Goal: Transaction & Acquisition: Book appointment/travel/reservation

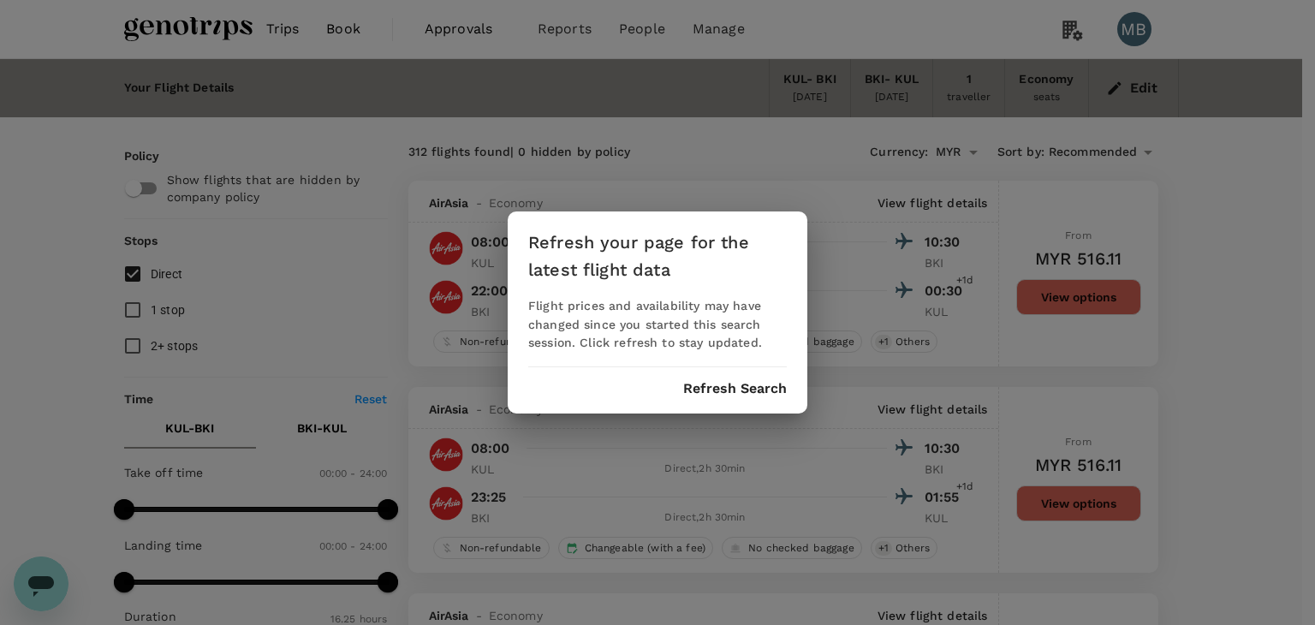
click at [760, 391] on button "Refresh Search" at bounding box center [735, 388] width 104 height 15
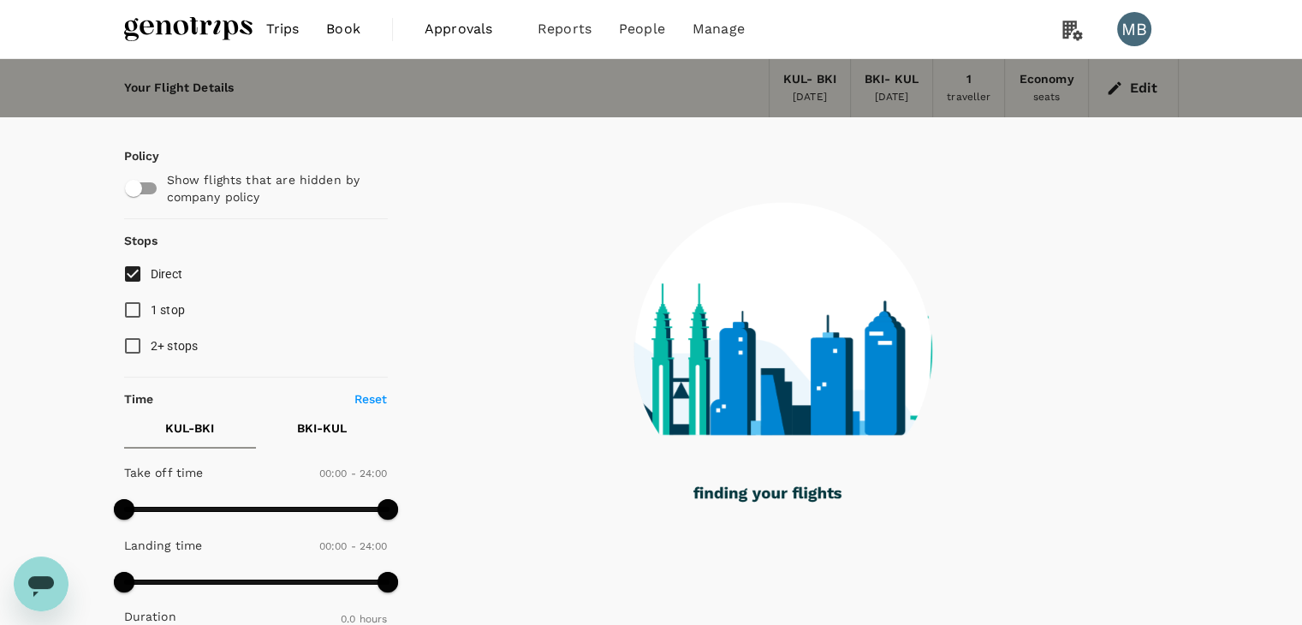
click at [1125, 81] on button "Edit" at bounding box center [1133, 87] width 62 height 27
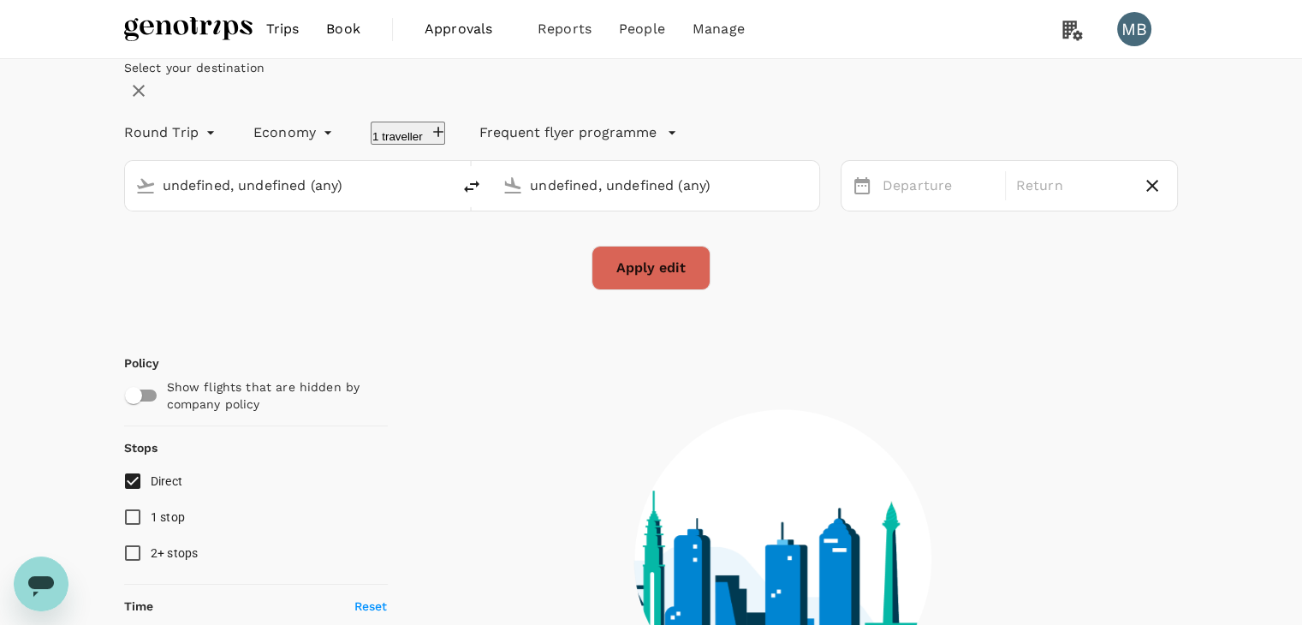
type input "Kuala Lumpur Intl ([GEOGRAPHIC_DATA])"
type input "Kota Kinabalu Intl (BKI)"
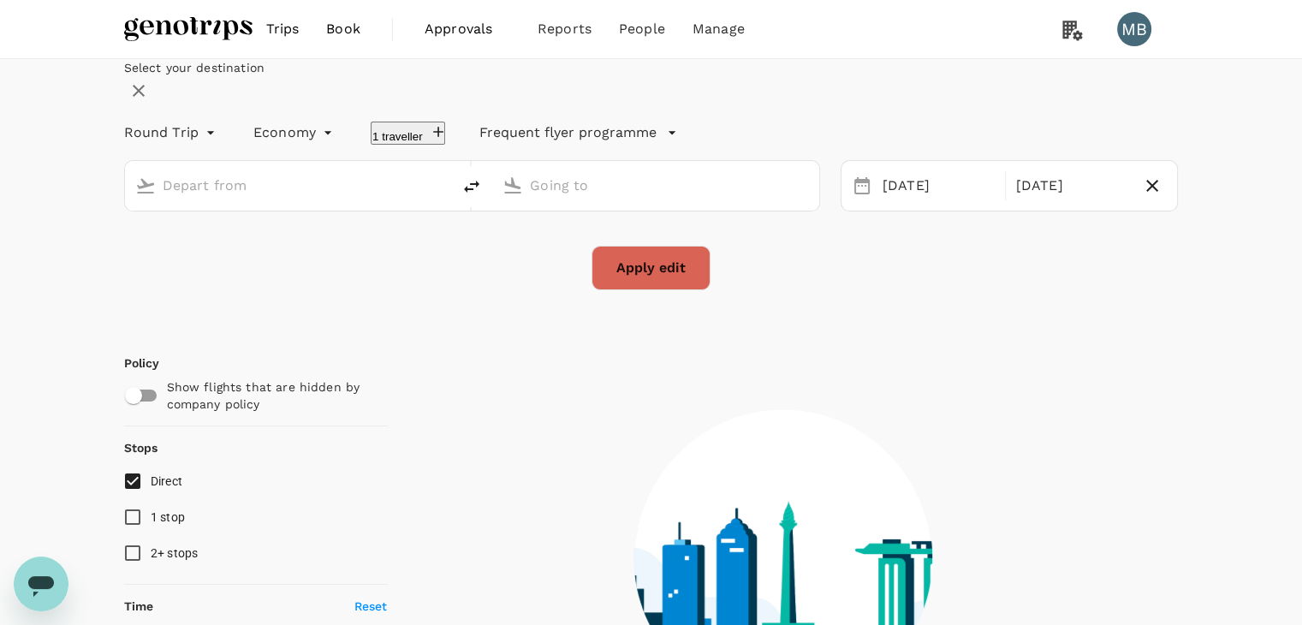
type input "Kuala Lumpur Intl ([GEOGRAPHIC_DATA])"
type input "Kota Kinabalu Intl (BKI)"
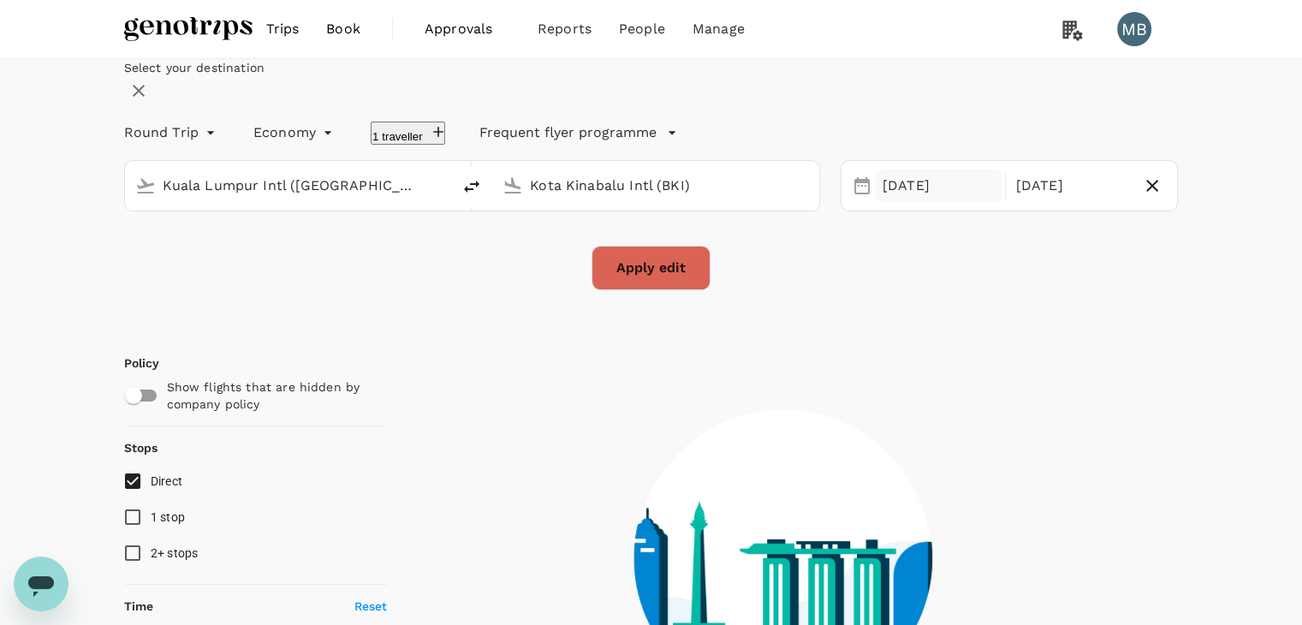
click at [890, 203] on div "[DATE]" at bounding box center [939, 185] width 126 height 33
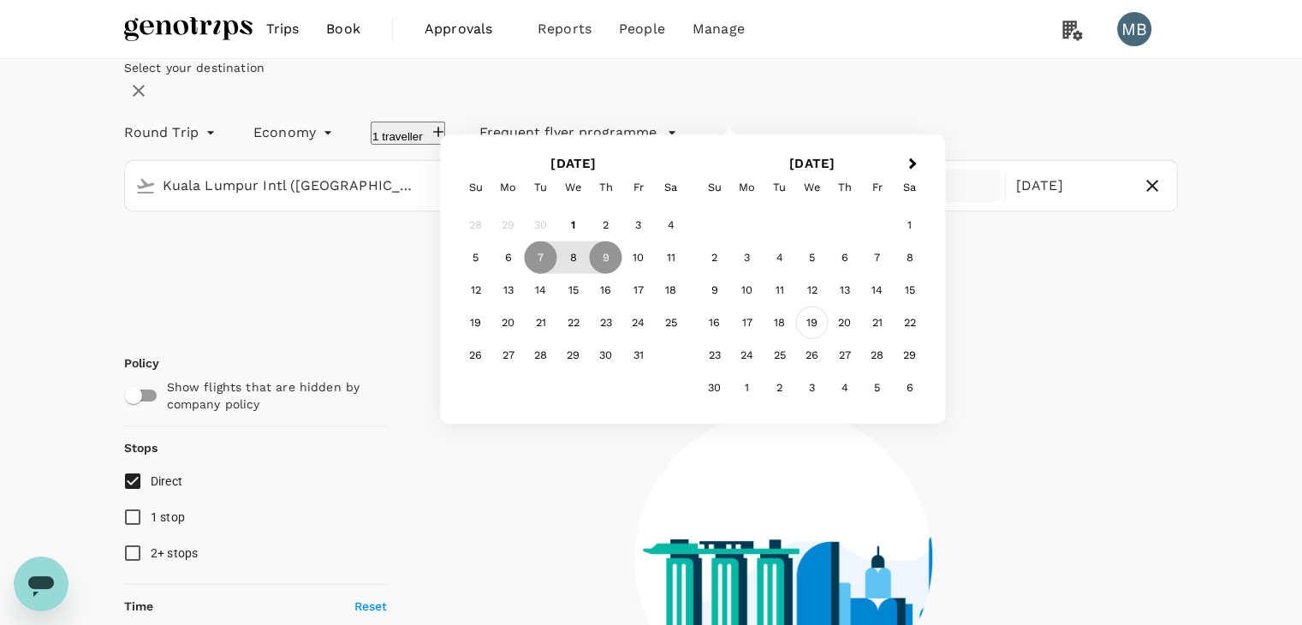
click at [828, 339] on div "19" at bounding box center [812, 322] width 33 height 33
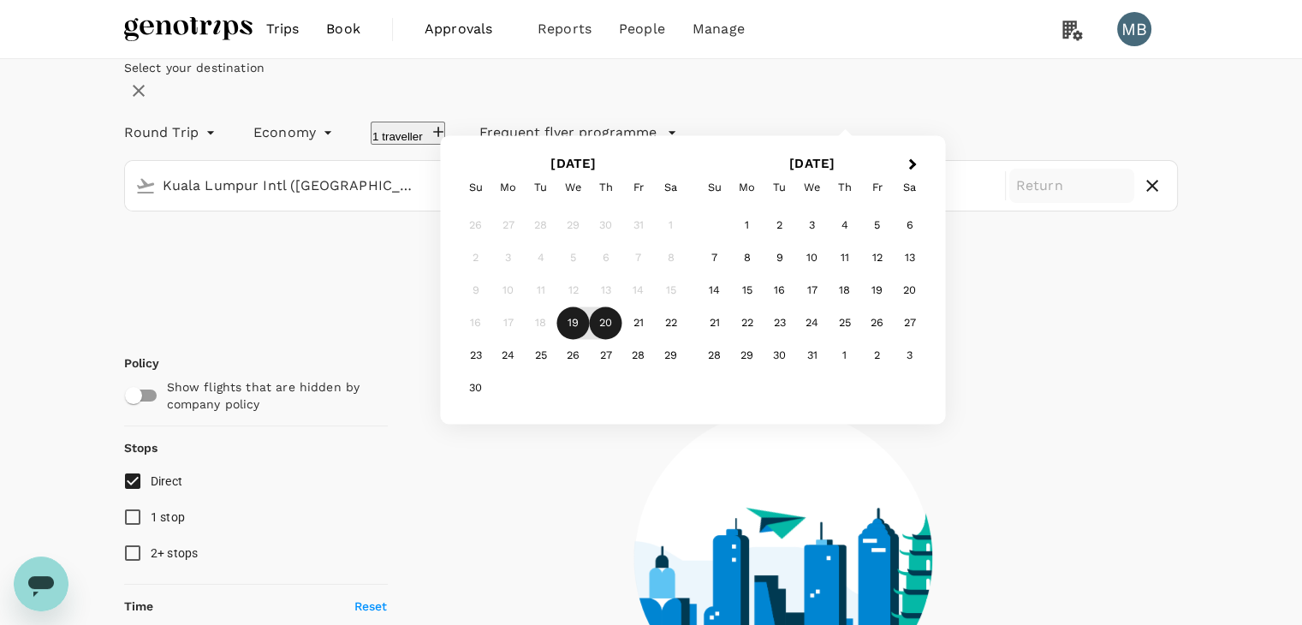
click at [622, 340] on div "20" at bounding box center [606, 323] width 33 height 33
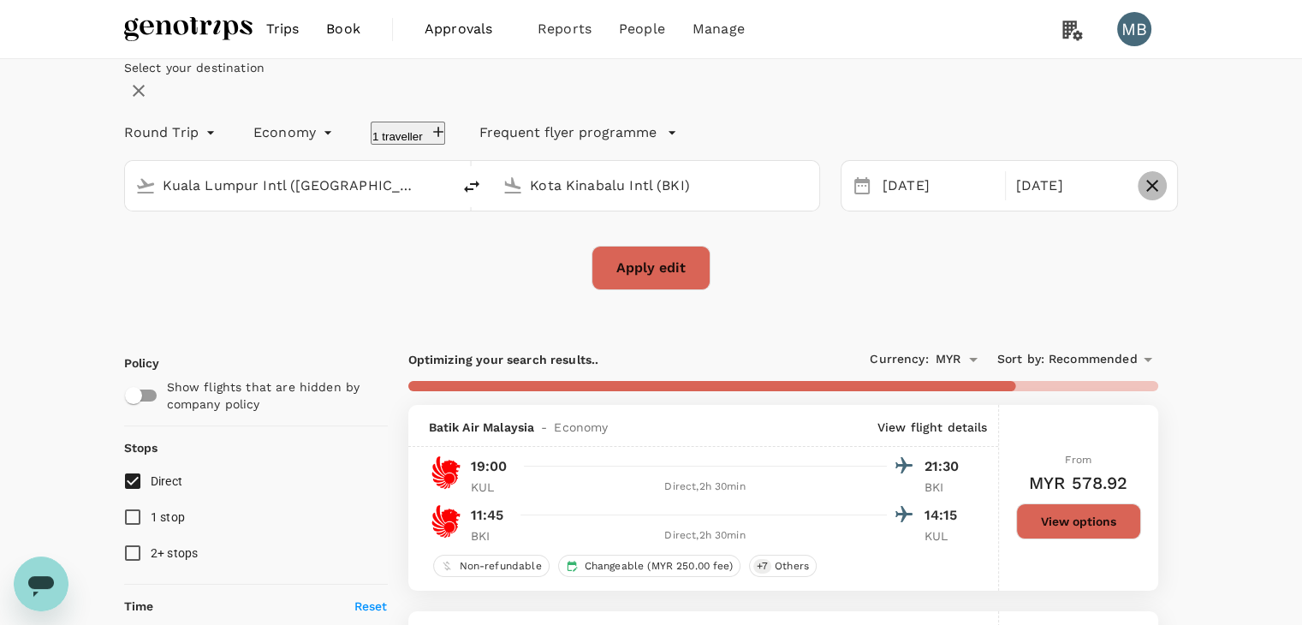
click at [1142, 196] on icon "button" at bounding box center [1152, 185] width 21 height 21
type input "oneway"
click at [635, 199] on input "Kota Kinabalu Intl (BKI)" at bounding box center [656, 185] width 253 height 27
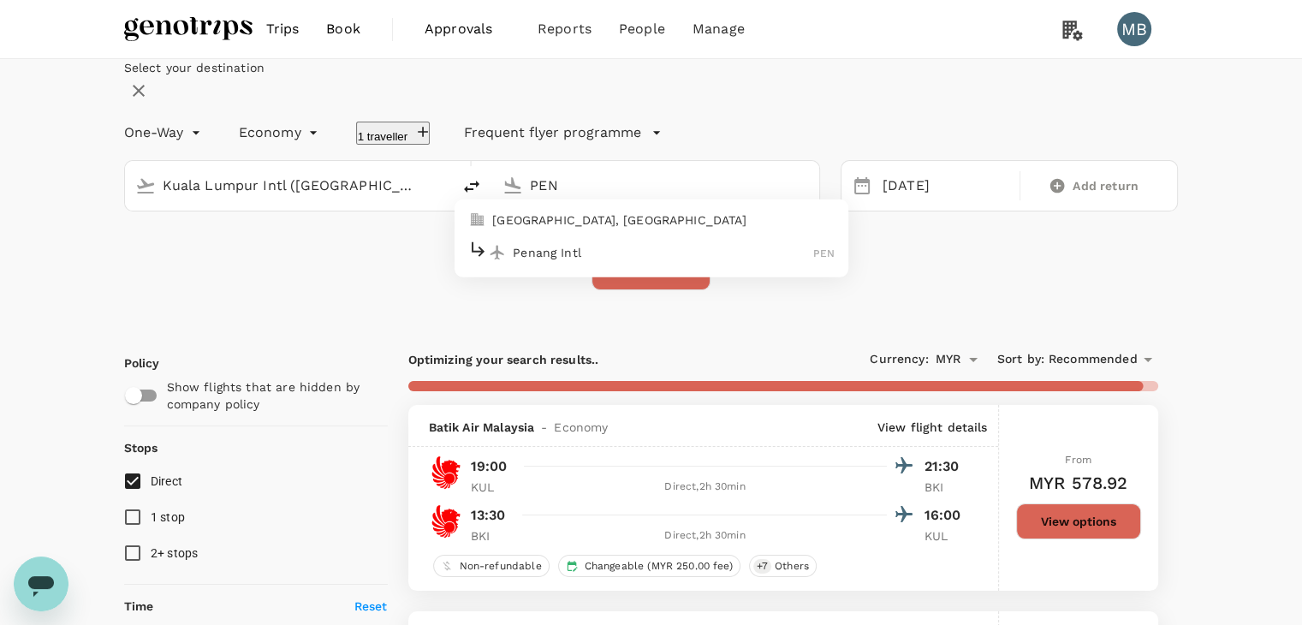
click at [641, 260] on p "Penang Intl" at bounding box center [663, 251] width 300 height 17
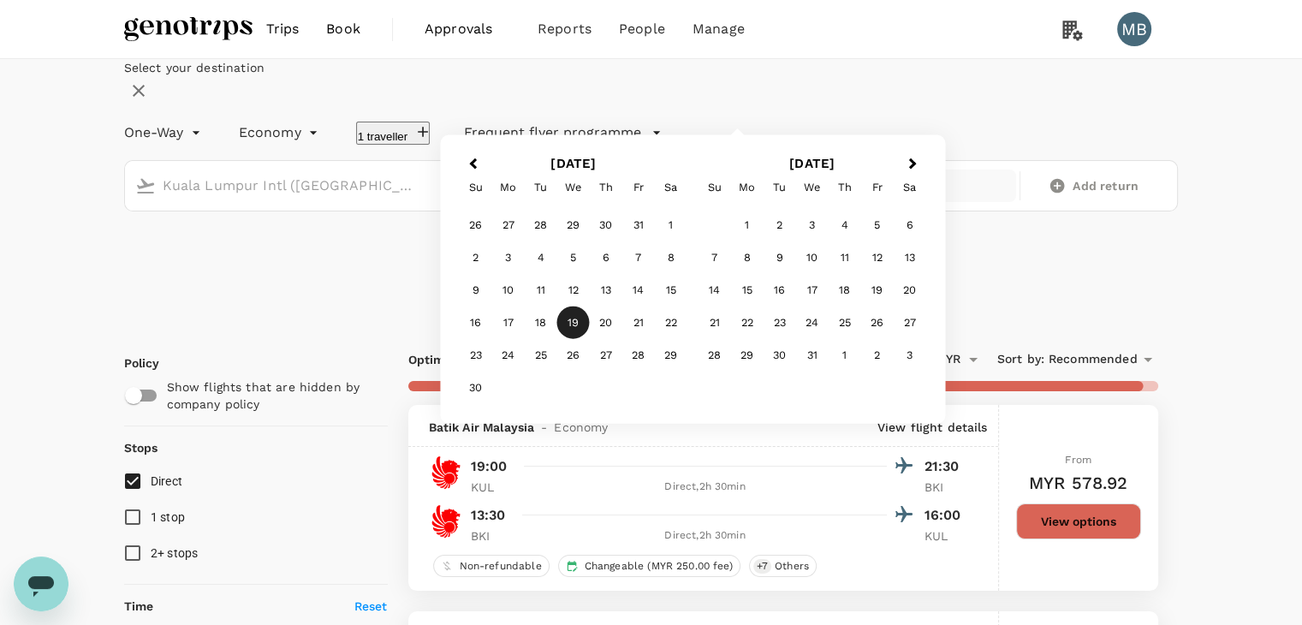
type input "Penang Intl (PEN)"
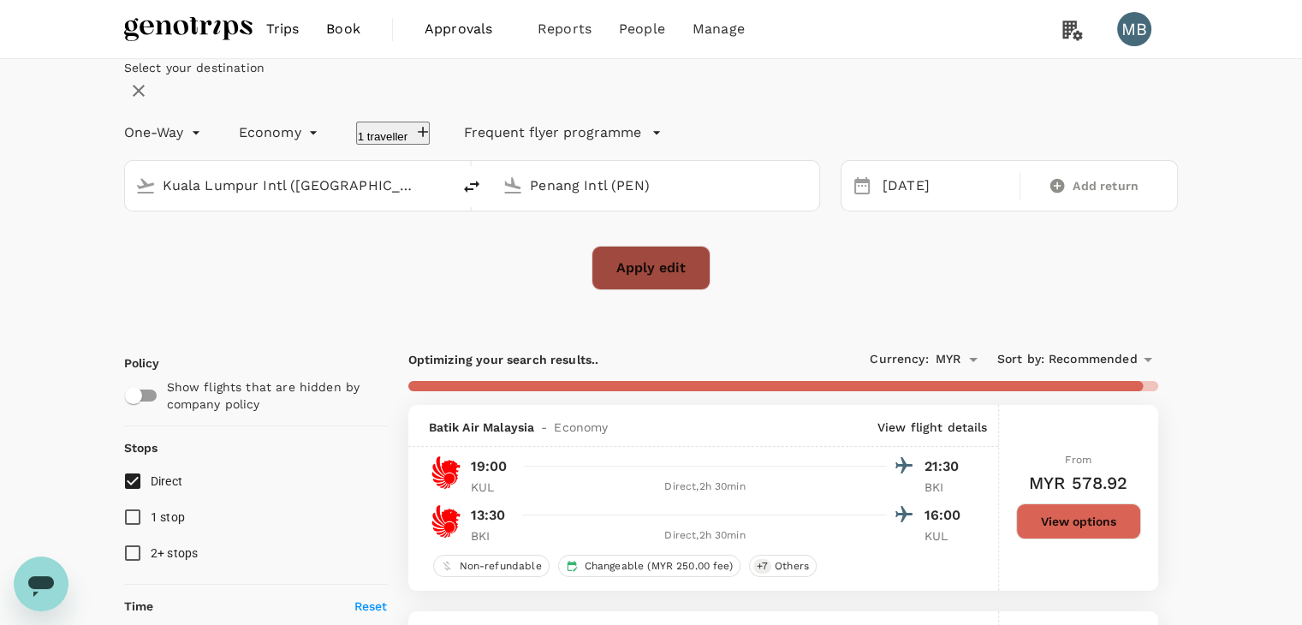
click at [613, 290] on button "Apply edit" at bounding box center [650, 268] width 119 height 45
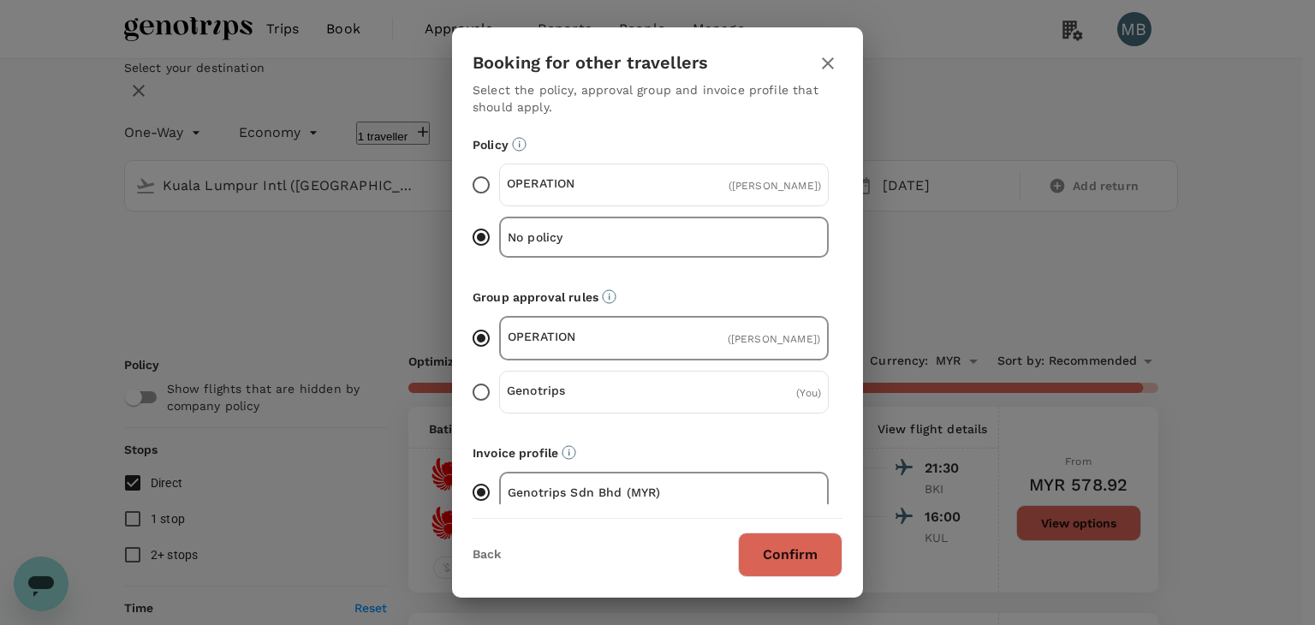
click at [787, 549] on button "Confirm" at bounding box center [790, 554] width 104 height 45
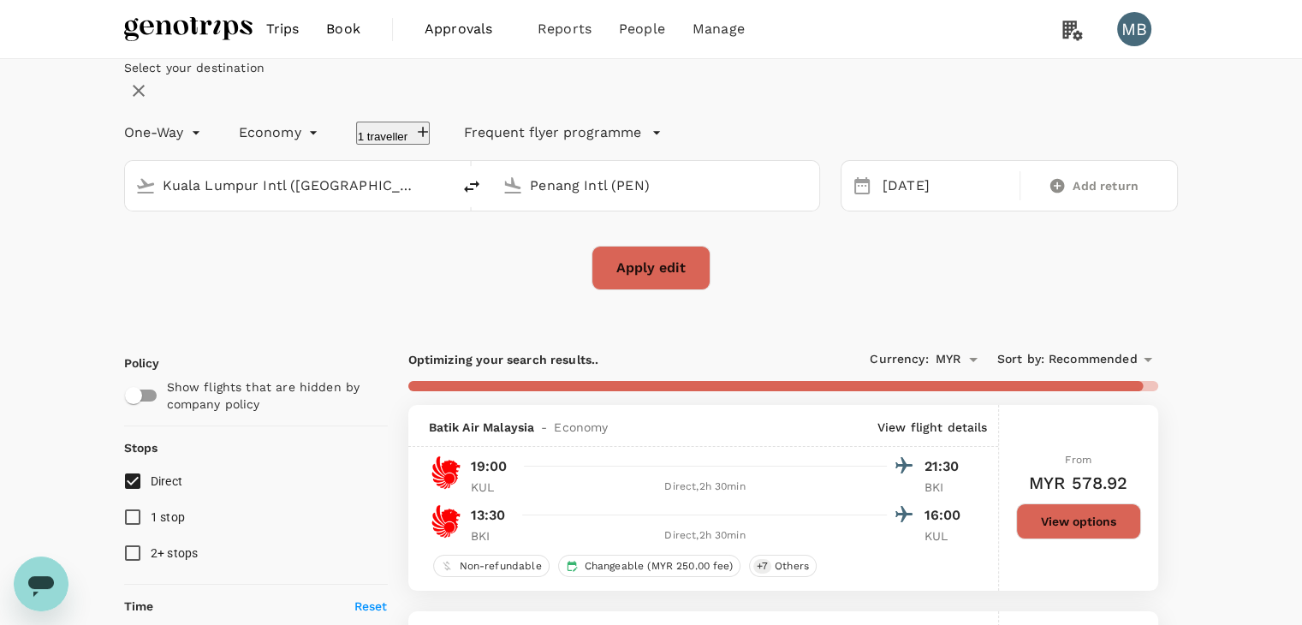
checkbox input "false"
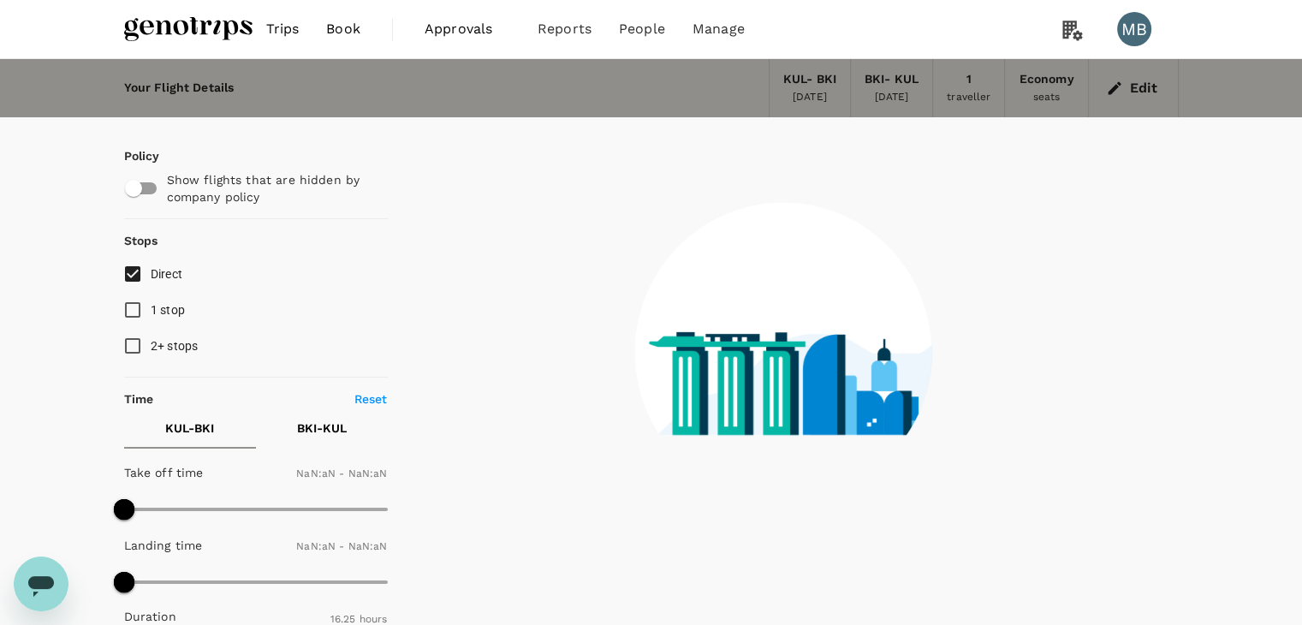
type input "1440"
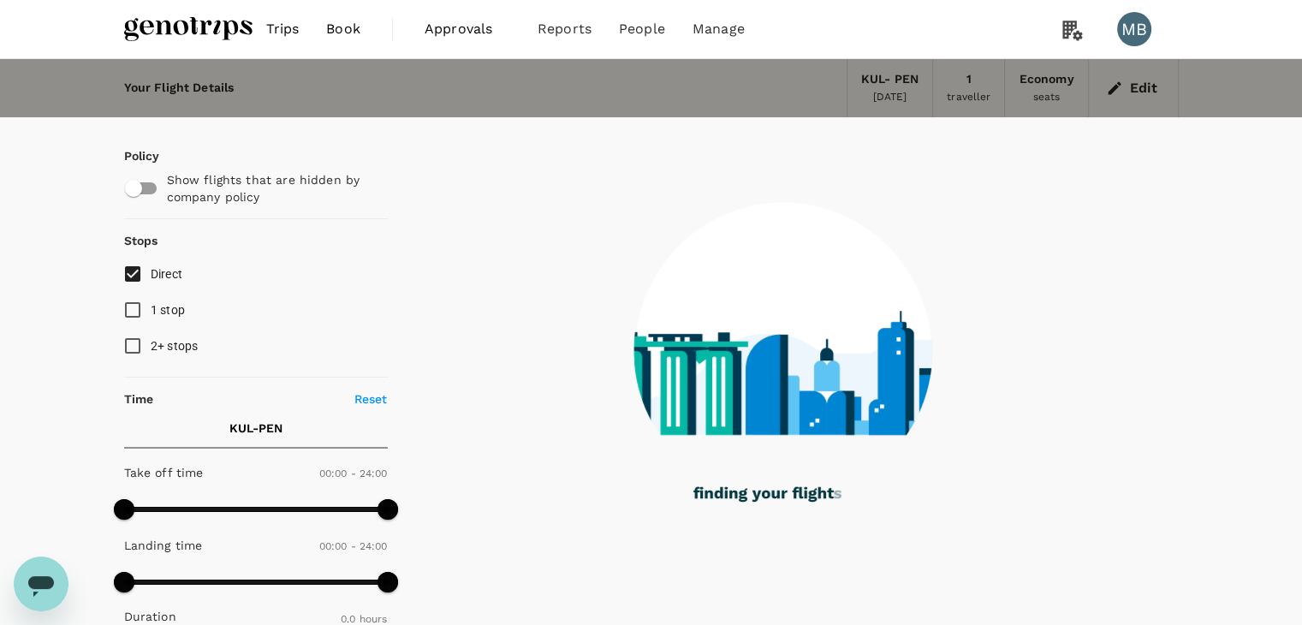
type input "920"
checkbox input "true"
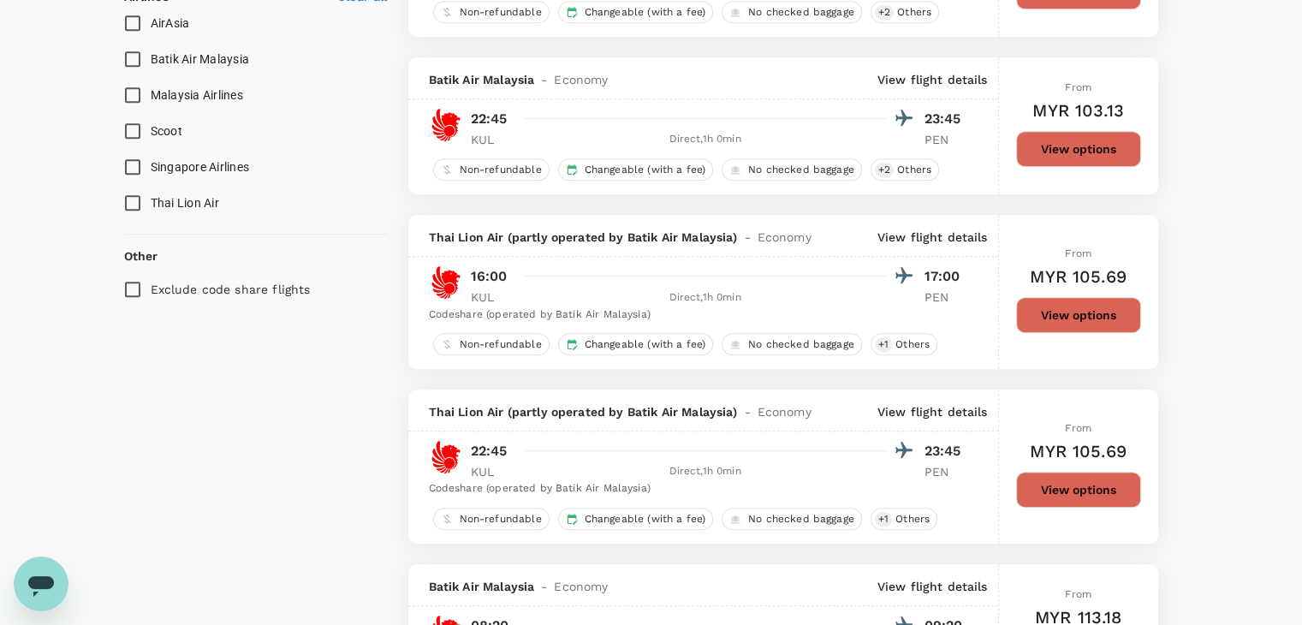
scroll to position [770, 0]
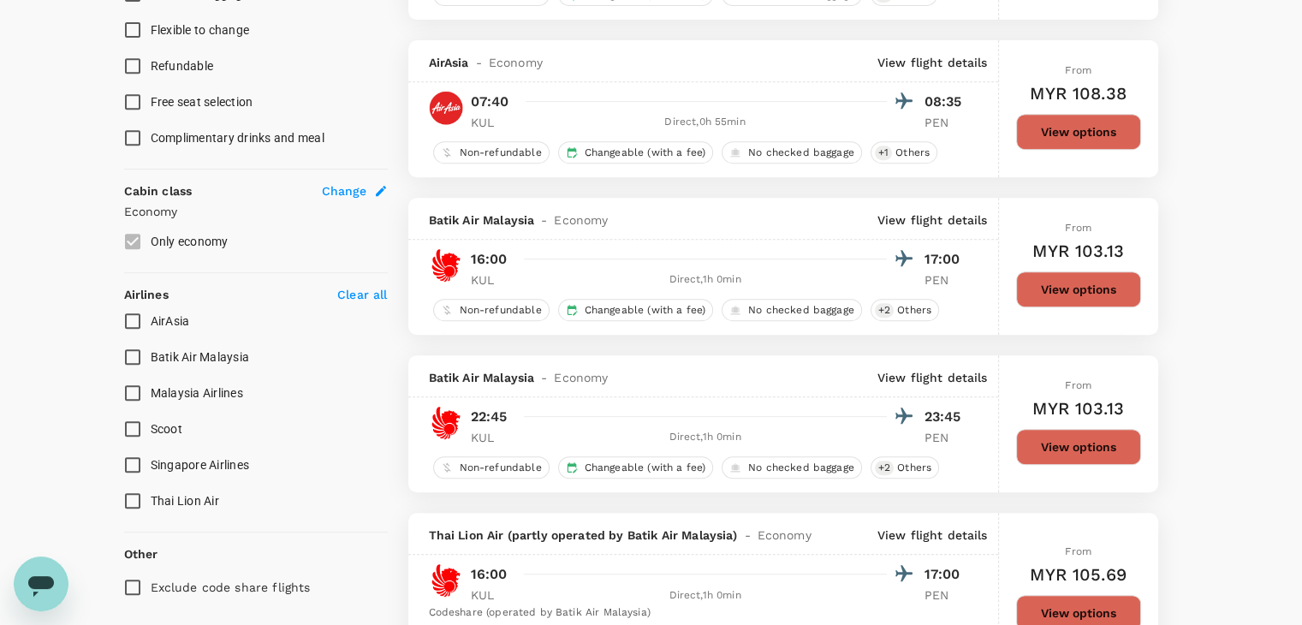
click at [136, 383] on input "Malaysia Airlines" at bounding box center [133, 393] width 36 height 36
checkbox input "true"
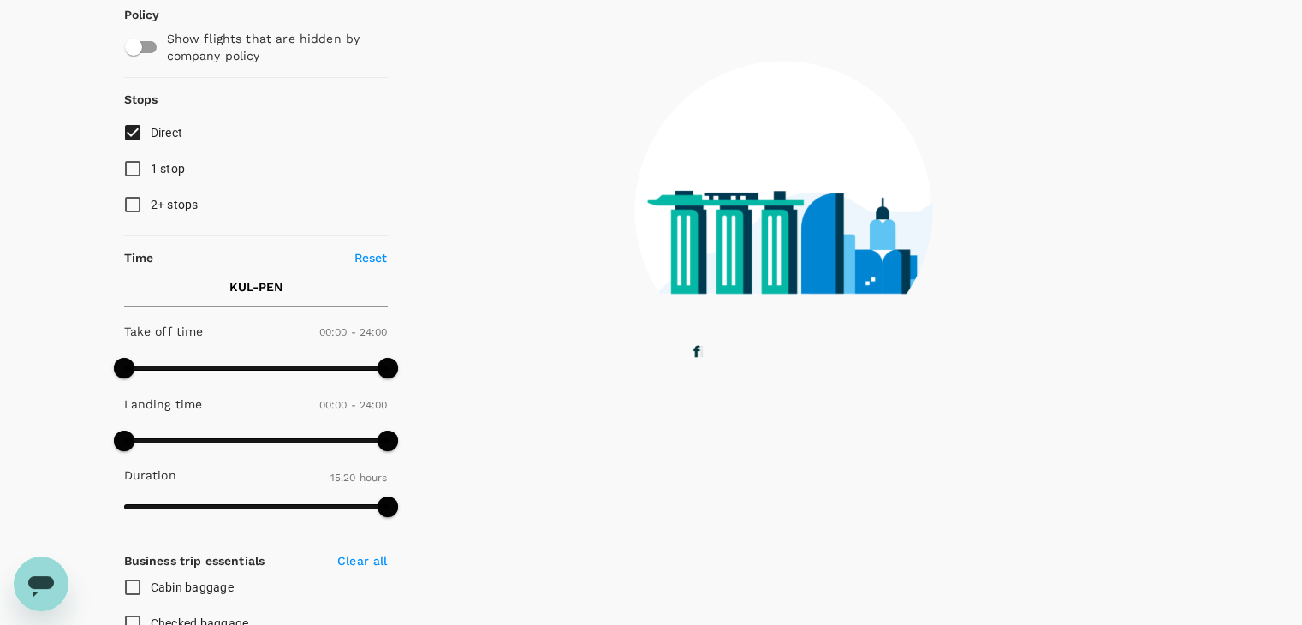
scroll to position [86, 0]
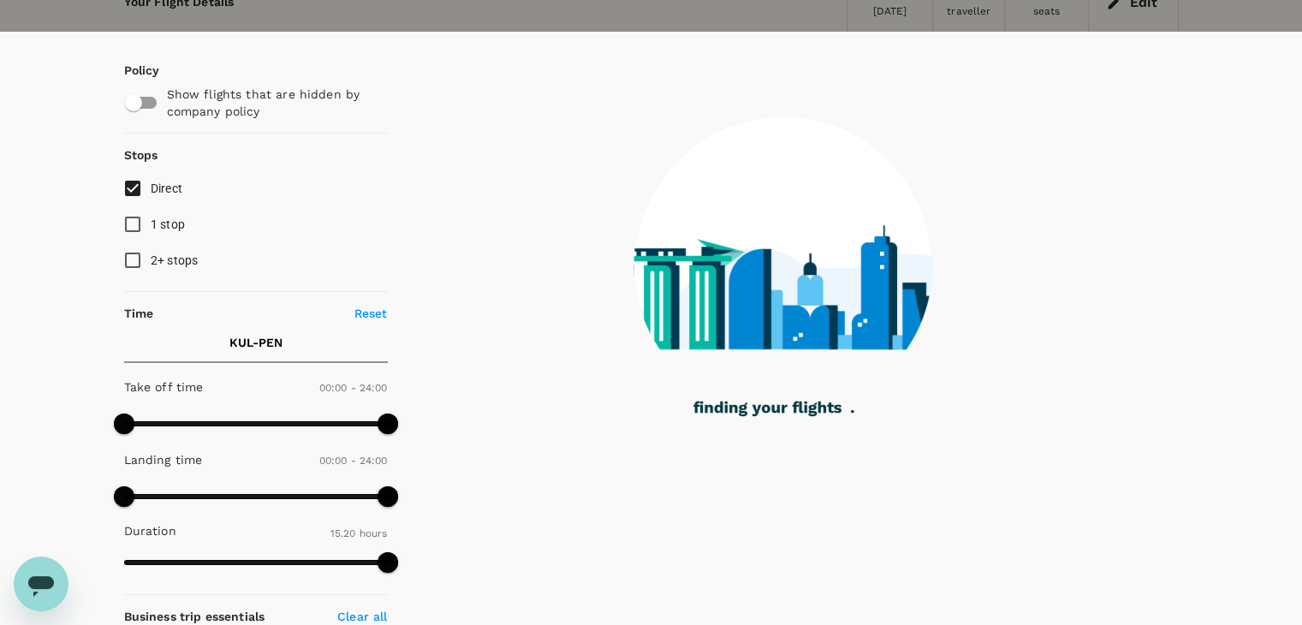
click at [130, 186] on input "Direct" at bounding box center [133, 188] width 36 height 36
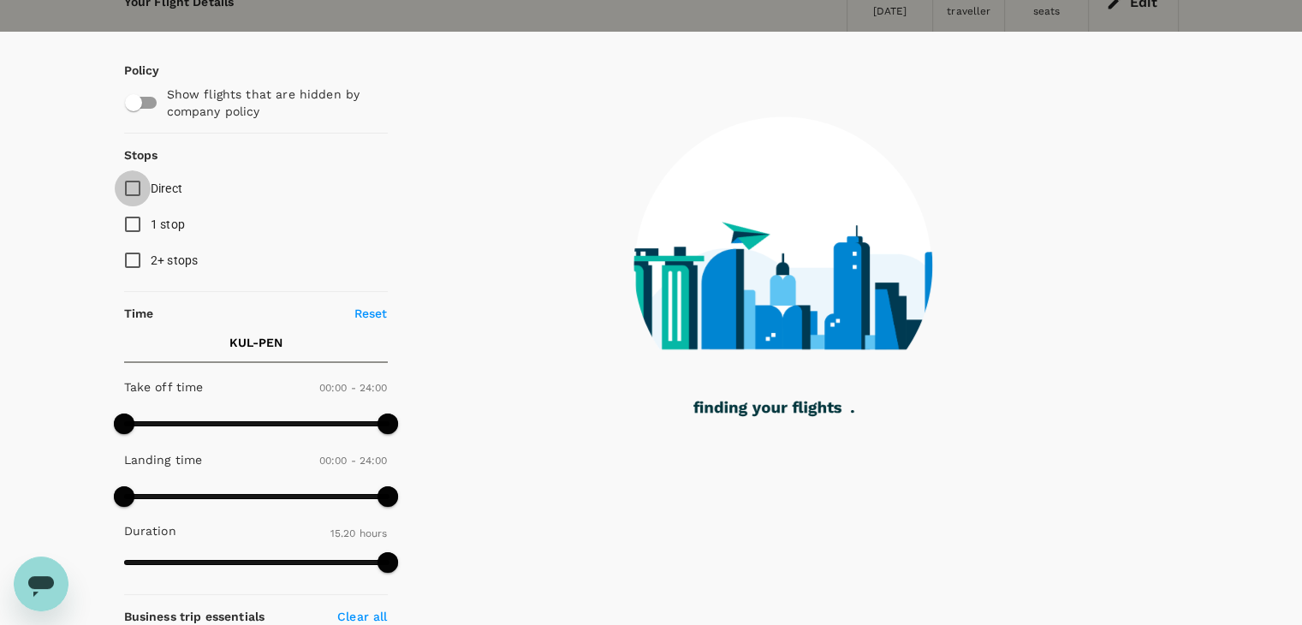
click at [130, 186] on input "Direct" at bounding box center [133, 188] width 36 height 36
checkbox input "true"
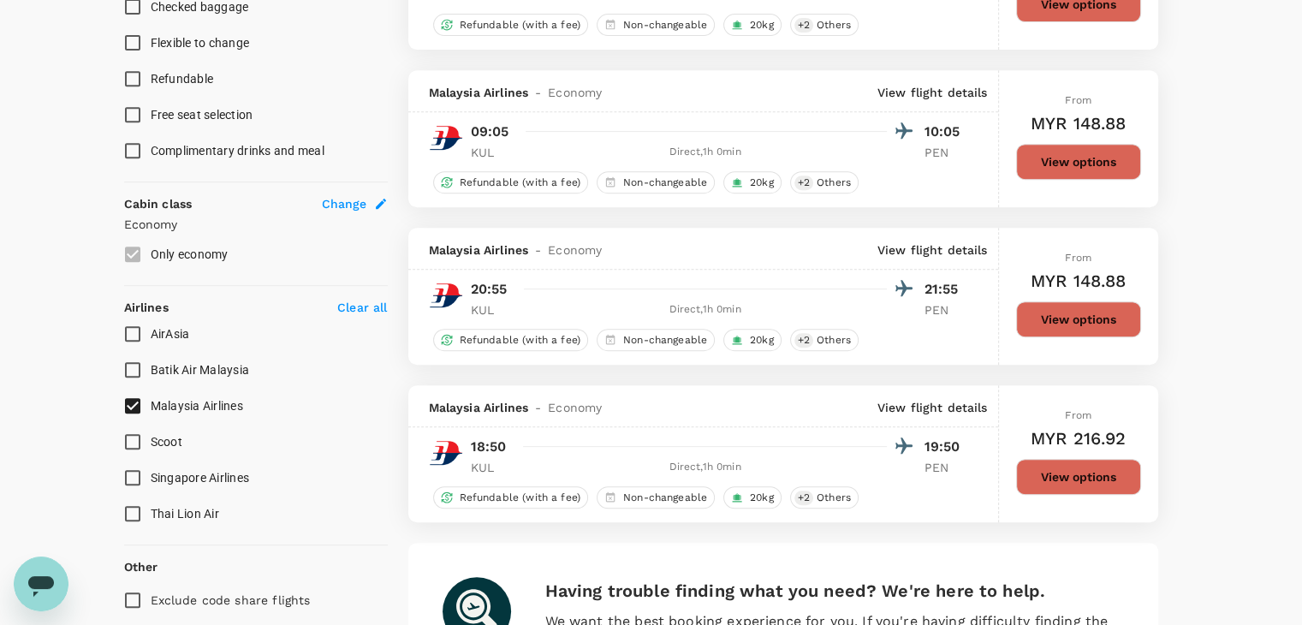
scroll to position [770, 0]
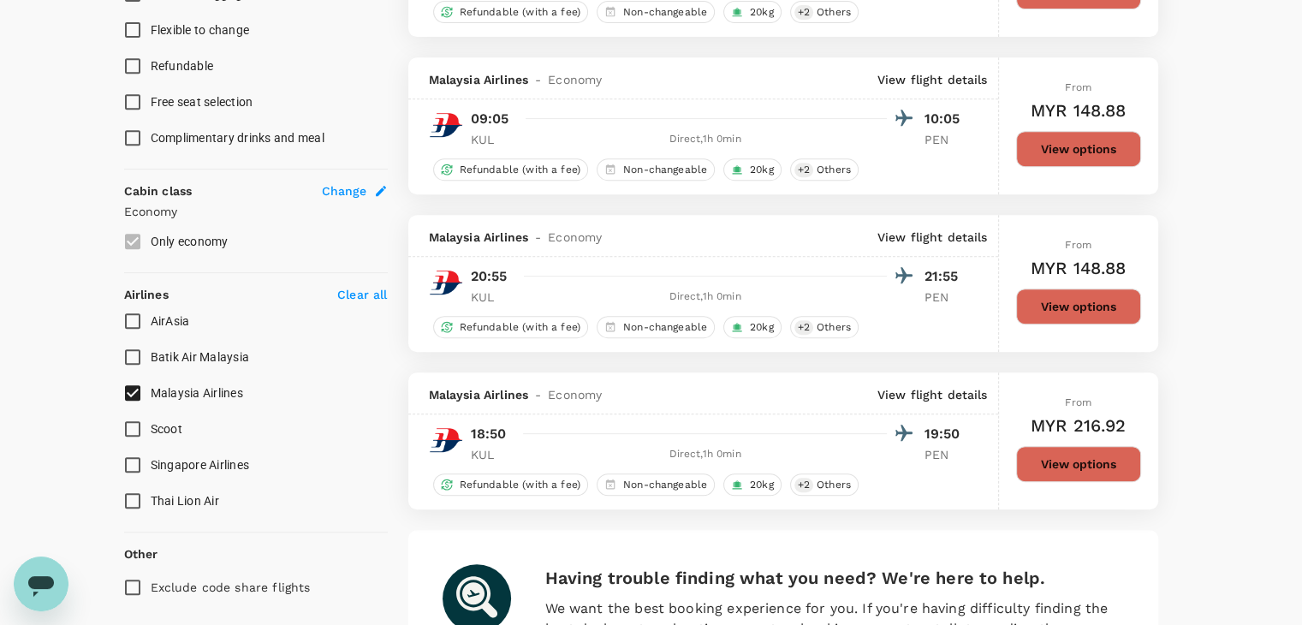
click at [131, 384] on input "Malaysia Airlines" at bounding box center [133, 393] width 36 height 36
checkbox input "false"
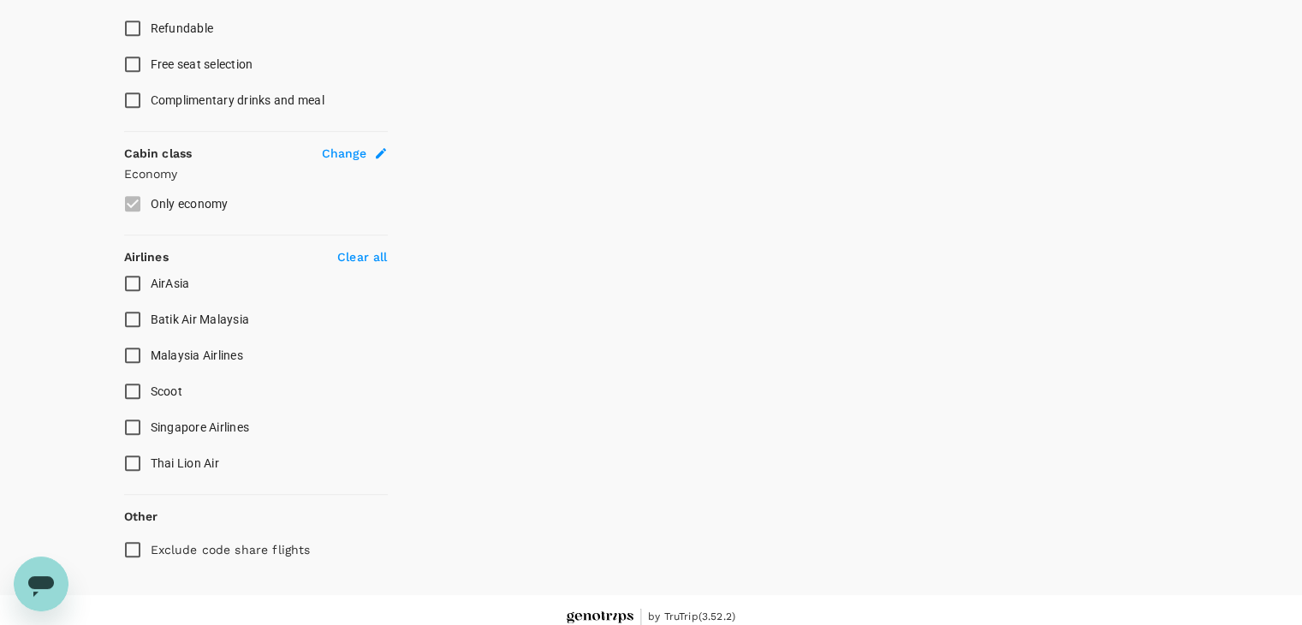
scroll to position [820, 0]
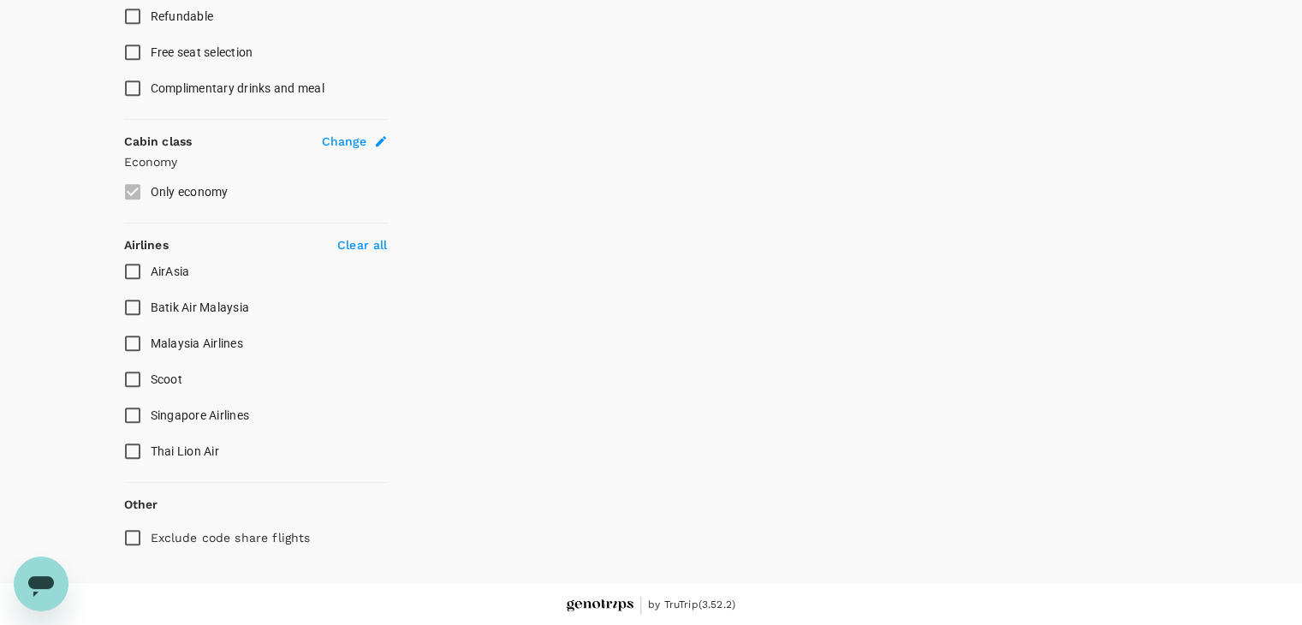
click at [124, 531] on input "Exclude code share flights" at bounding box center [133, 538] width 36 height 36
checkbox input "true"
click at [128, 347] on input "Malaysia Airlines" at bounding box center [133, 343] width 36 height 36
checkbox input "true"
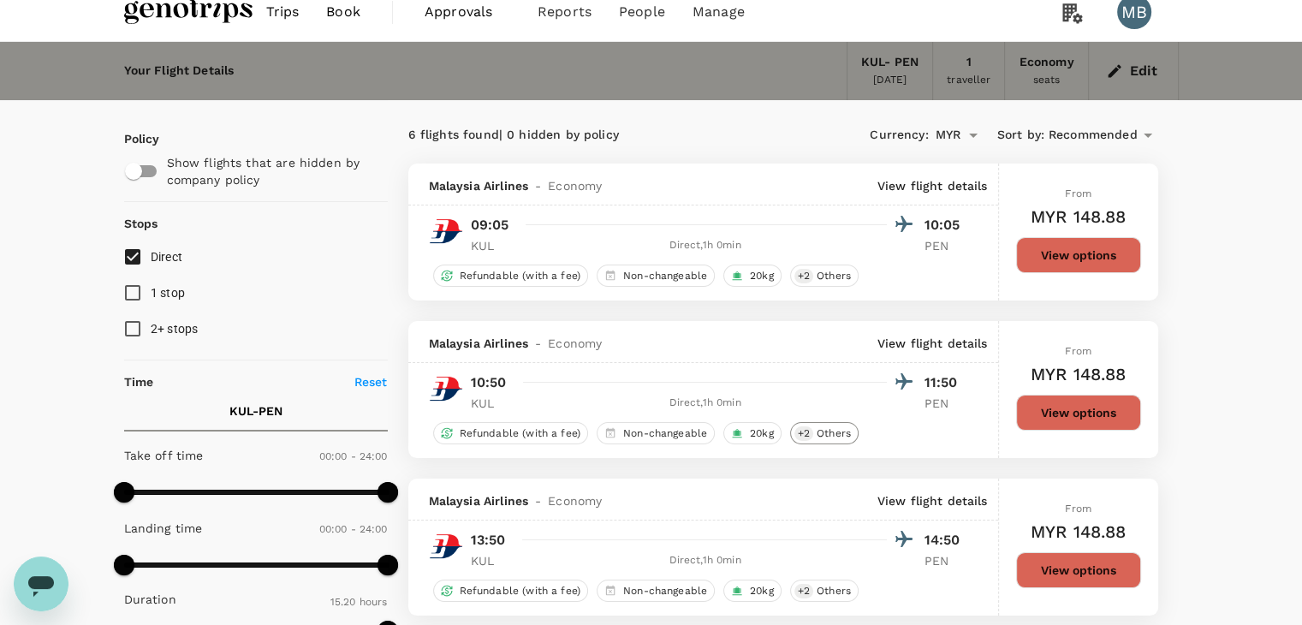
scroll to position [0, 0]
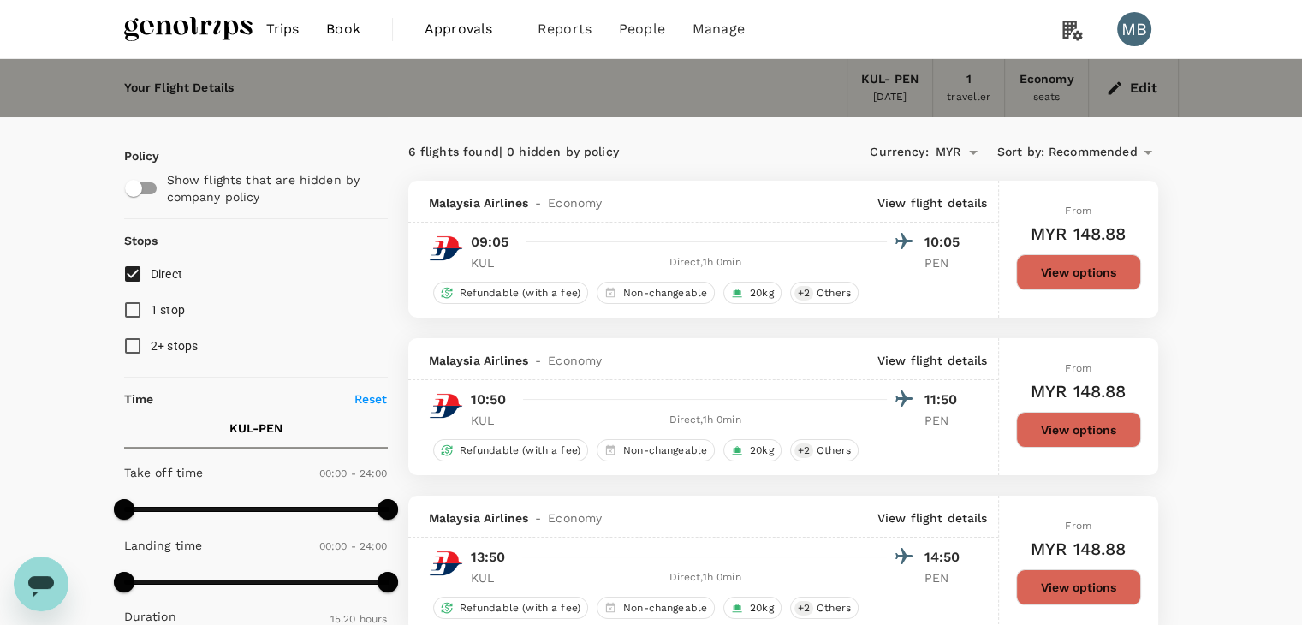
click at [1117, 148] on span "Recommended" at bounding box center [1092, 152] width 89 height 19
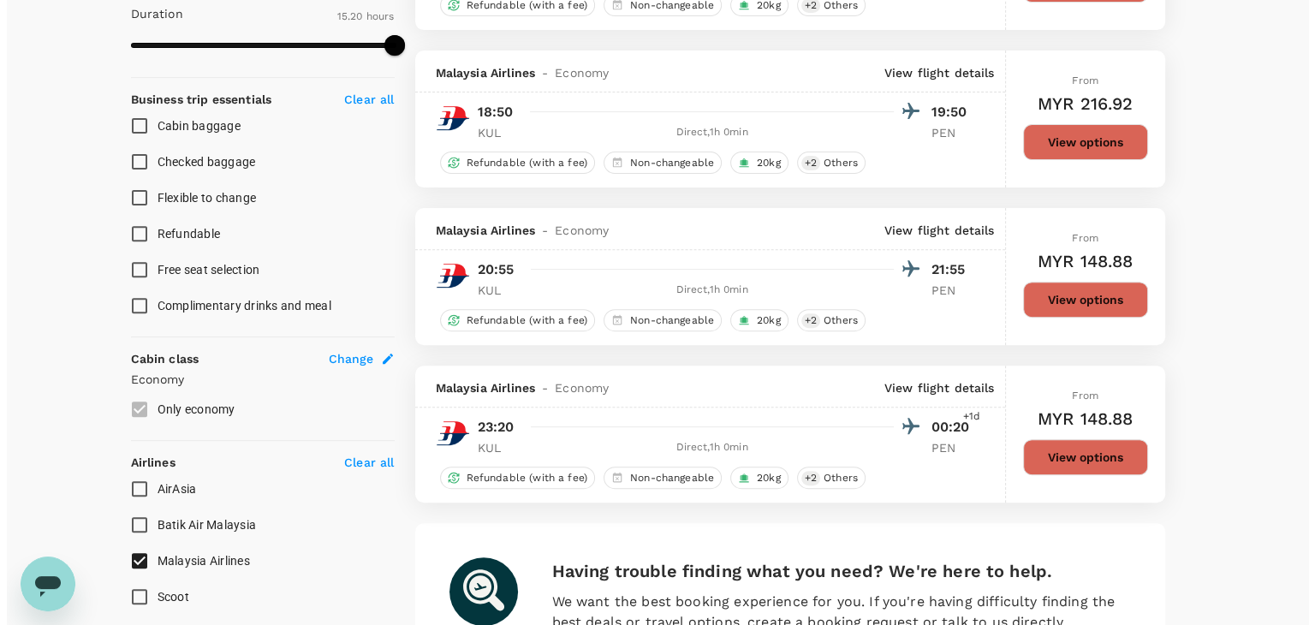
scroll to position [685, 0]
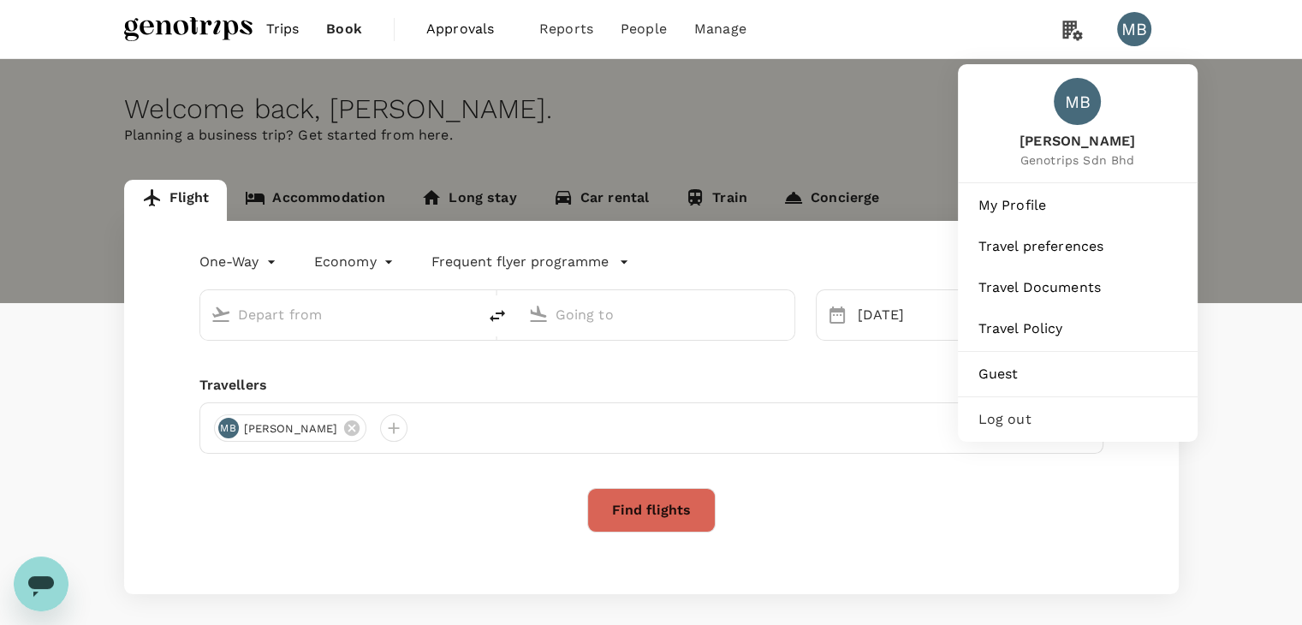
click at [1020, 429] on span "Log out" at bounding box center [1077, 419] width 199 height 21
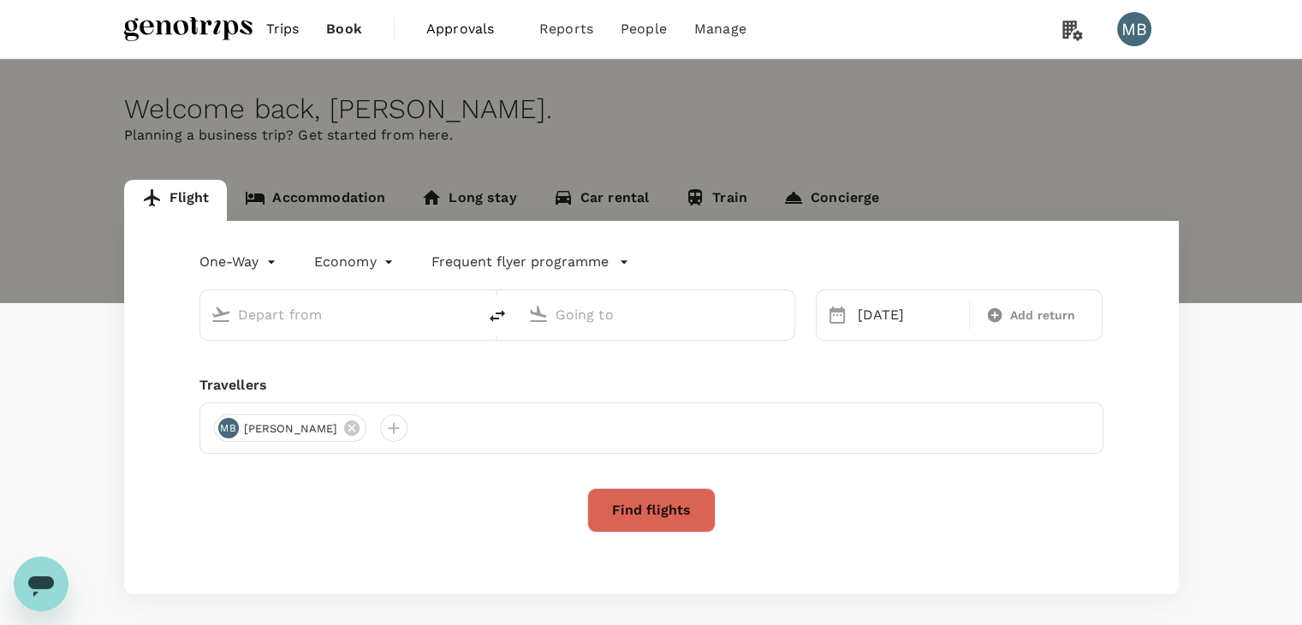
type input "Kuala Lumpur Intl ([GEOGRAPHIC_DATA])"
type input "Penang Intl (PEN)"
type input "Kuala Lumpur Intl ([GEOGRAPHIC_DATA])"
type input "Penang Intl (PEN)"
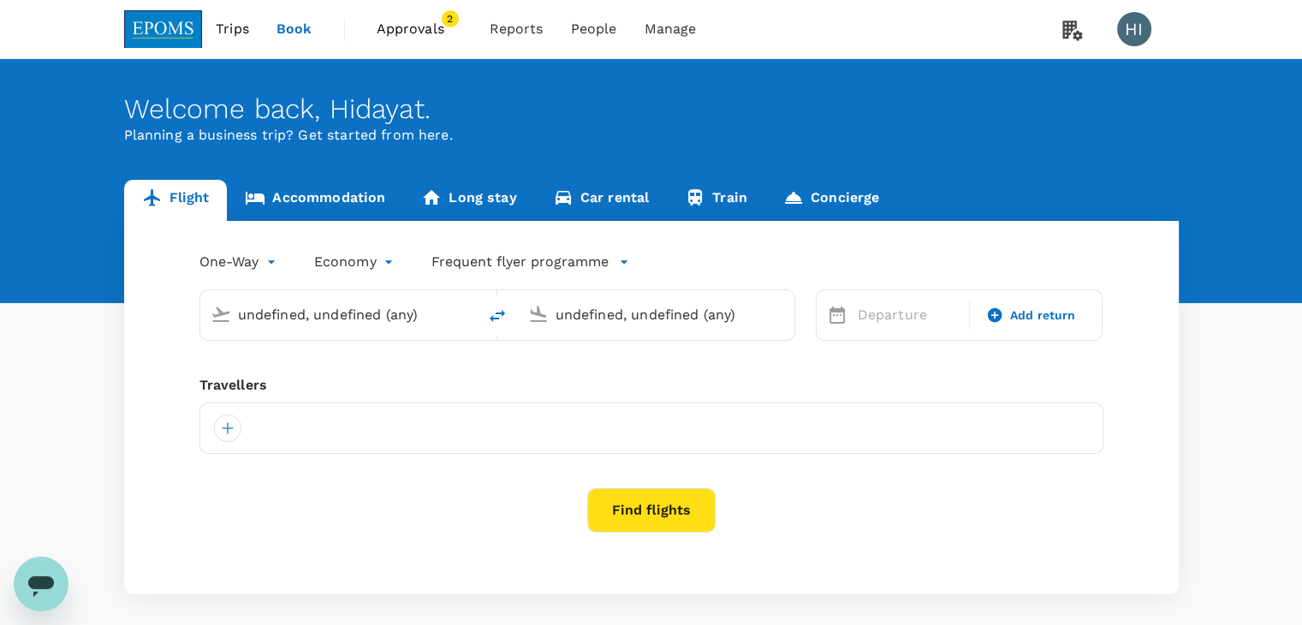
type input "Kuala Lumpur Intl ([GEOGRAPHIC_DATA])"
type input "Penang Intl (PEN)"
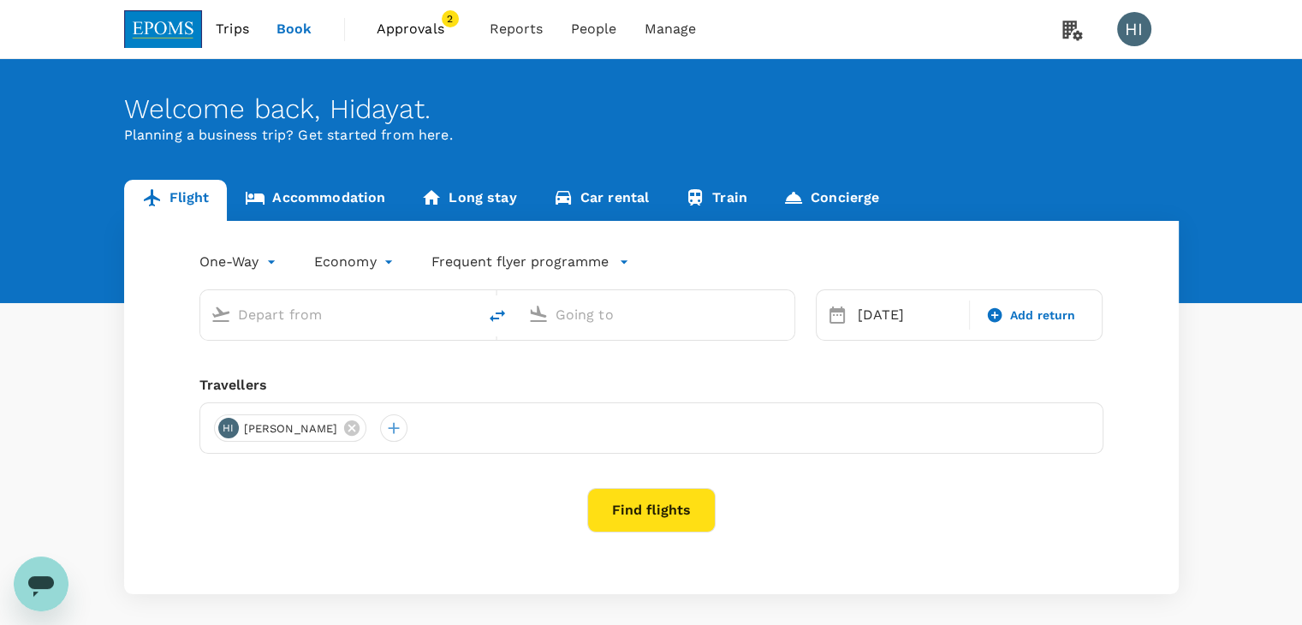
type input "roundtrip"
type input "Kuala Lumpur Intl ([GEOGRAPHIC_DATA])"
type input "Kota Kinabalu Intl (BKI)"
